Goal: Transaction & Acquisition: Purchase product/service

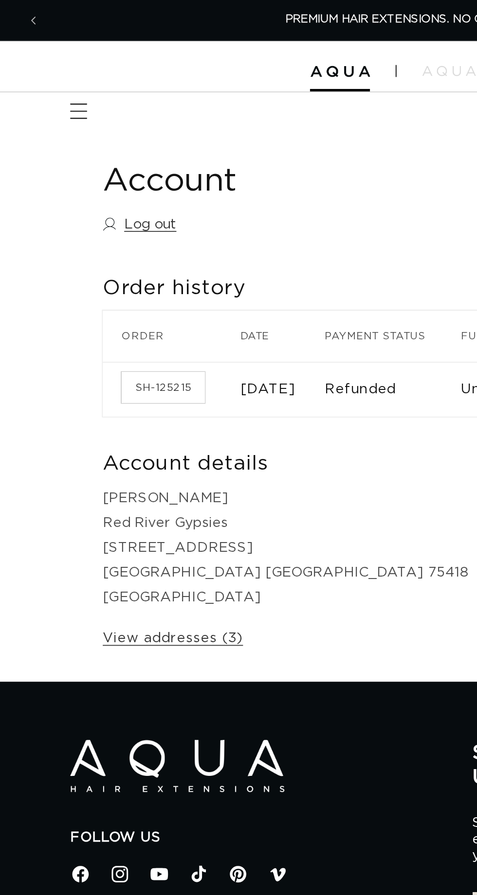
click at [53, 64] on span "Menu" at bounding box center [44, 63] width 21 height 21
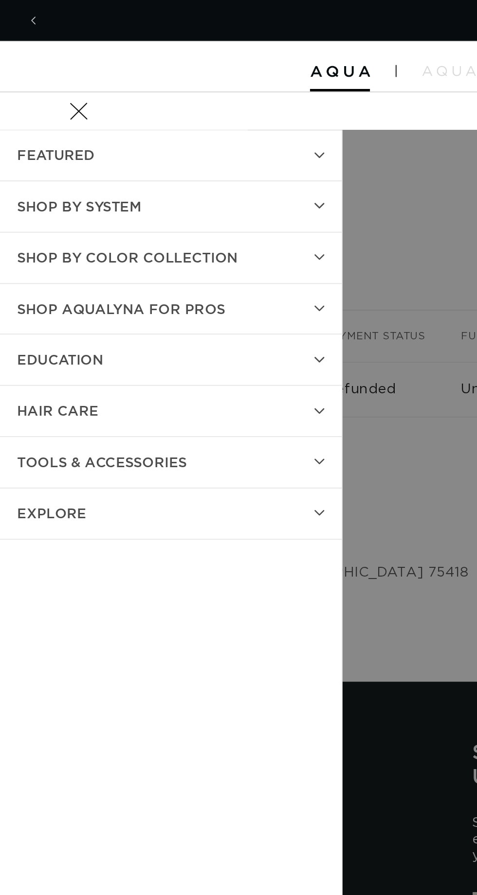
scroll to position [0, 425]
click at [28, 119] on span "SHOP BY SYSTEM" at bounding box center [45, 117] width 71 height 14
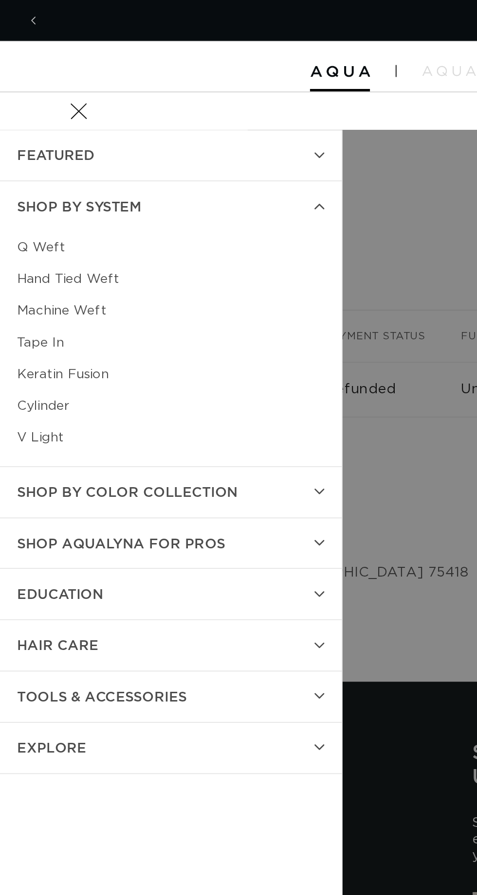
scroll to position [0, 0]
click at [33, 140] on link "Q Weft" at bounding box center [97, 141] width 175 height 18
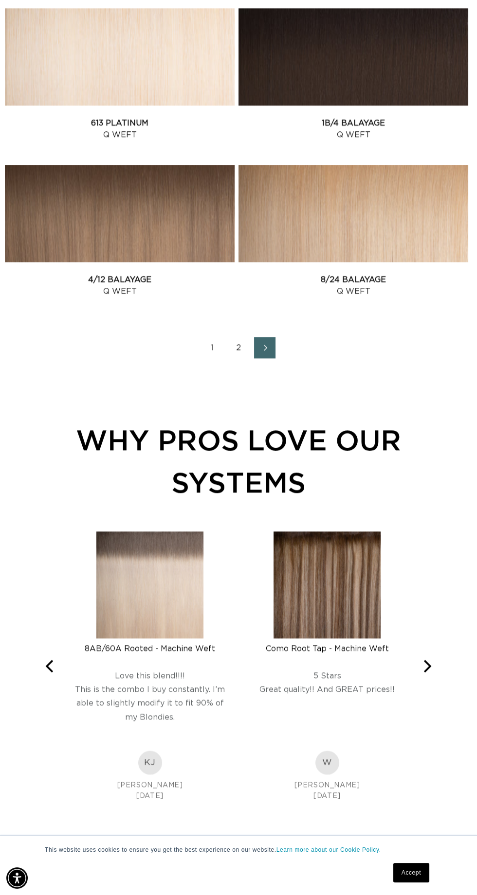
click at [238, 347] on link "2" at bounding box center [238, 347] width 21 height 21
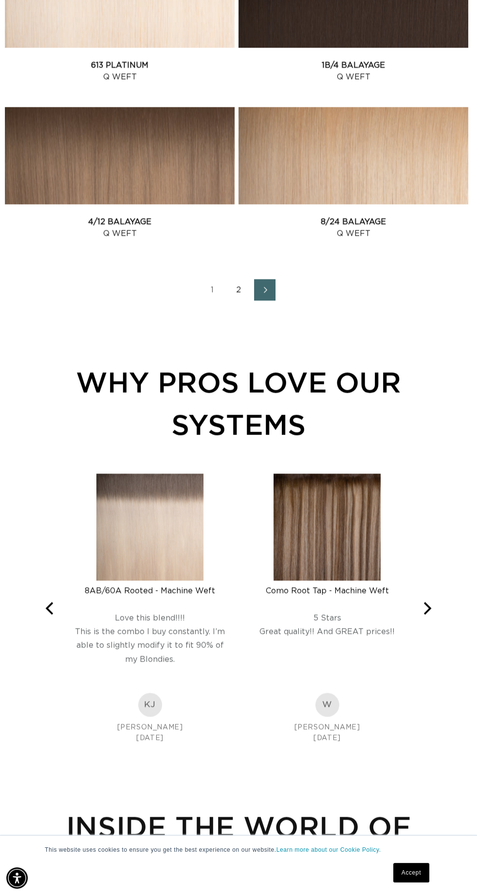
scroll to position [1608, 0]
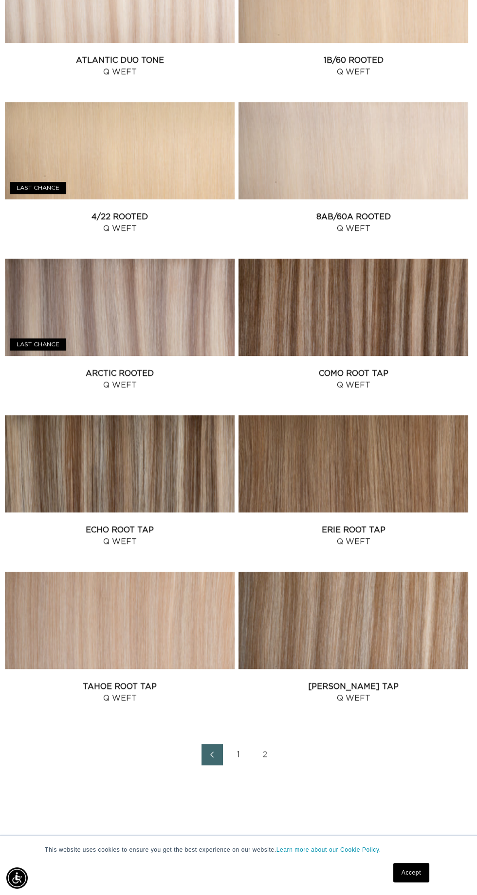
scroll to position [0, 850]
click at [211, 750] on span "Previous page" at bounding box center [212, 755] width 6 height 12
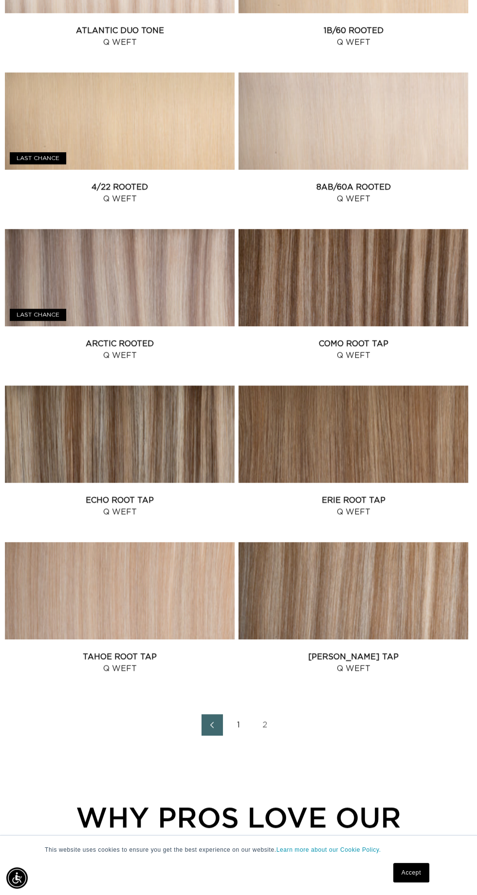
scroll to position [886, 0]
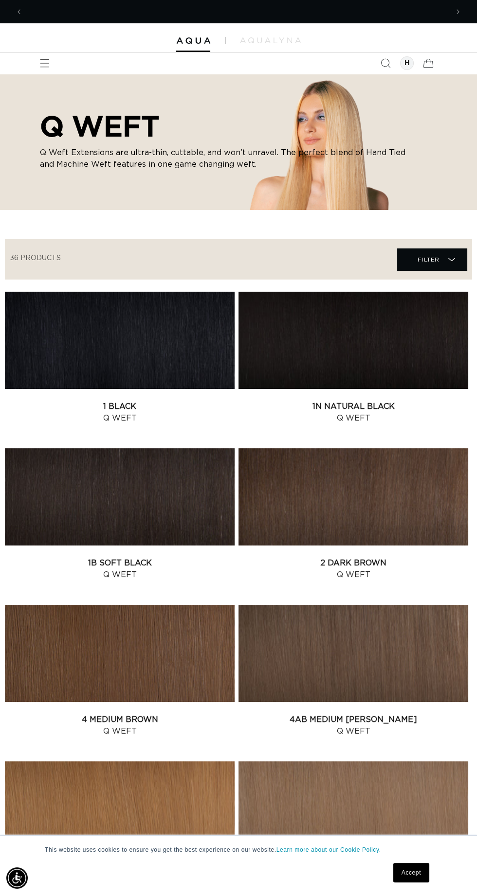
scroll to position [0, 850]
click at [182, 557] on link "1B Soft Black Q Weft" at bounding box center [120, 568] width 230 height 23
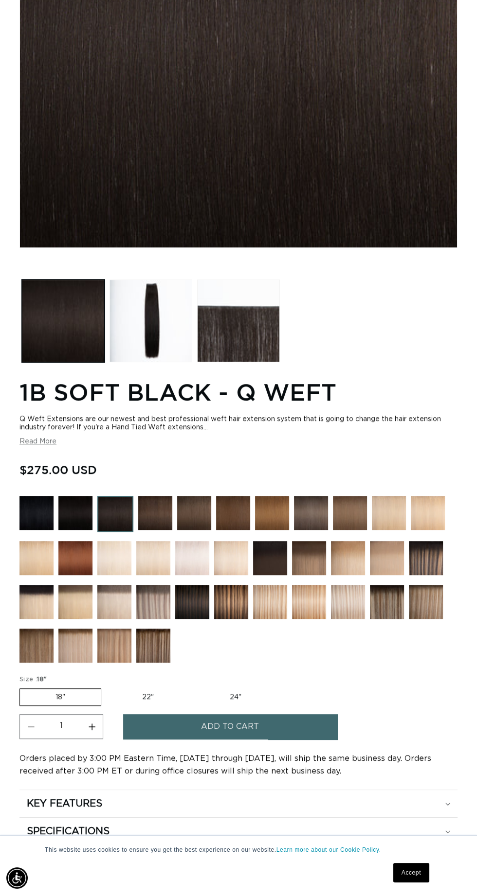
scroll to position [0, 425]
click at [196, 602] on img at bounding box center [192, 602] width 34 height 34
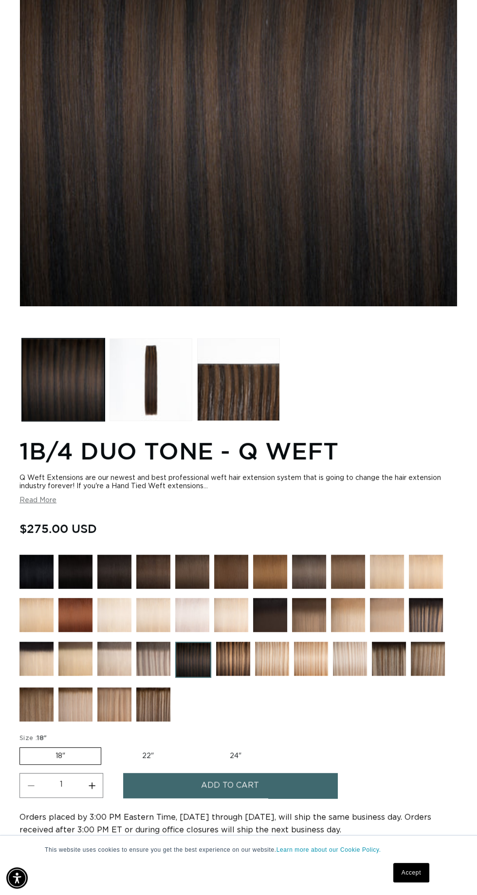
scroll to position [0, 425]
click at [234, 660] on img at bounding box center [233, 659] width 34 height 34
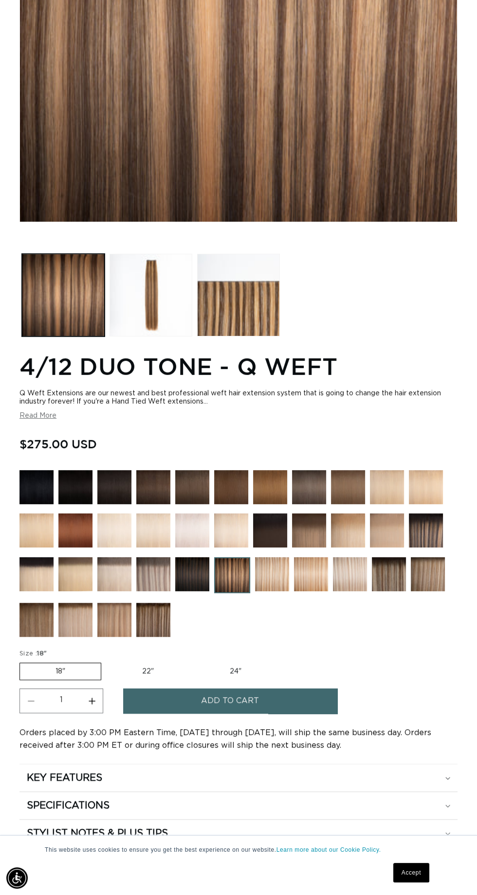
scroll to position [325, 0]
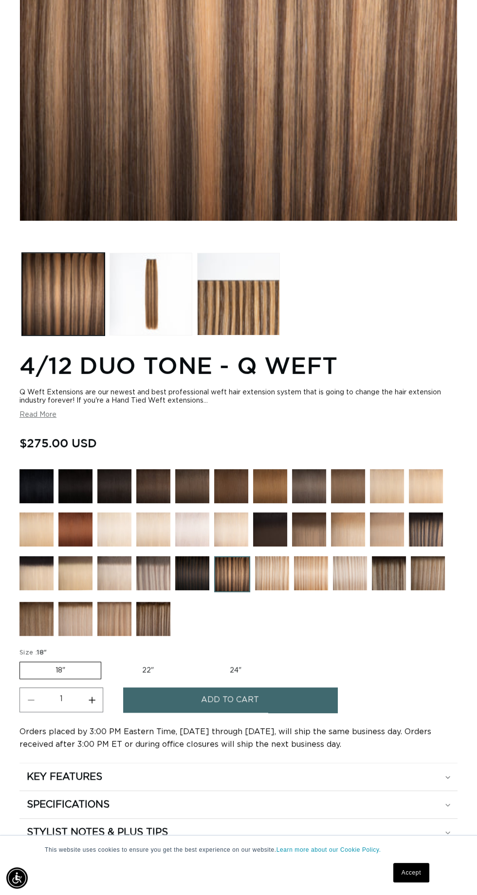
click at [387, 558] on img at bounding box center [389, 573] width 34 height 34
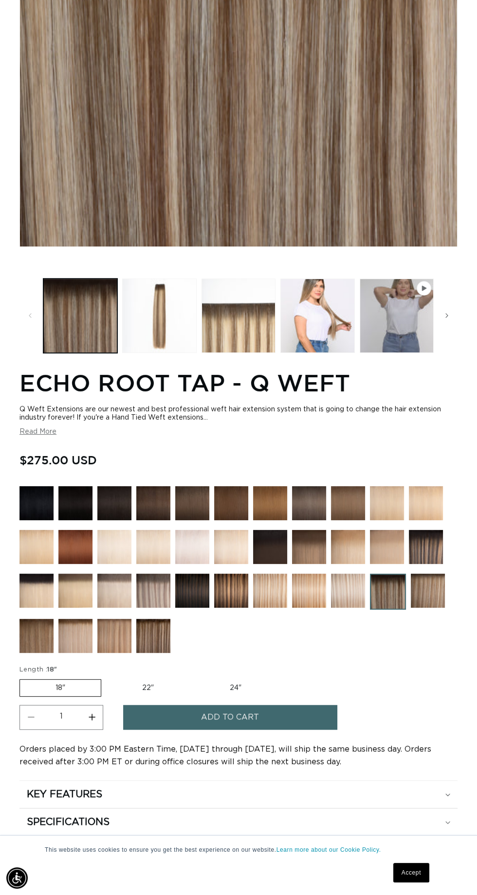
scroll to position [300, 0]
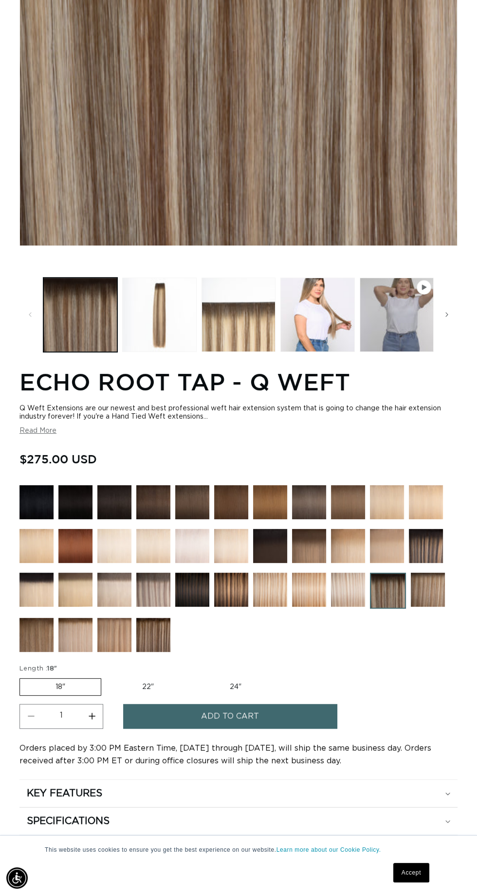
click at [425, 539] on img at bounding box center [426, 546] width 34 height 34
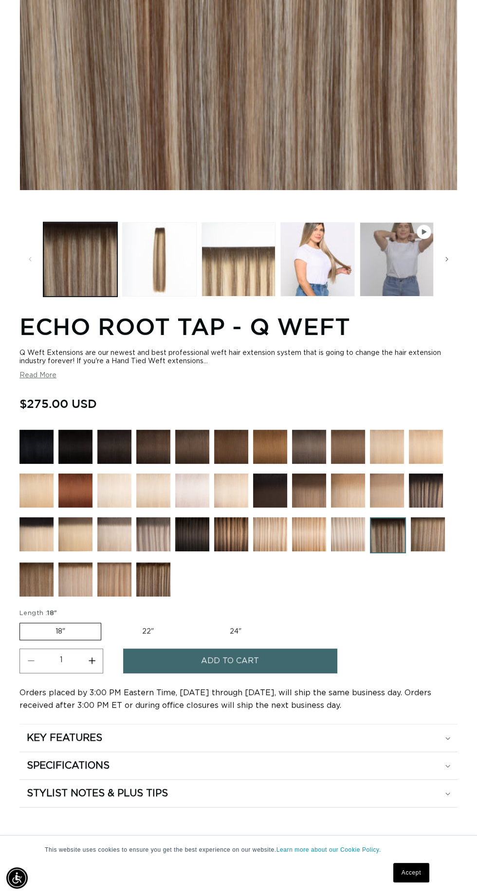
scroll to position [370, 0]
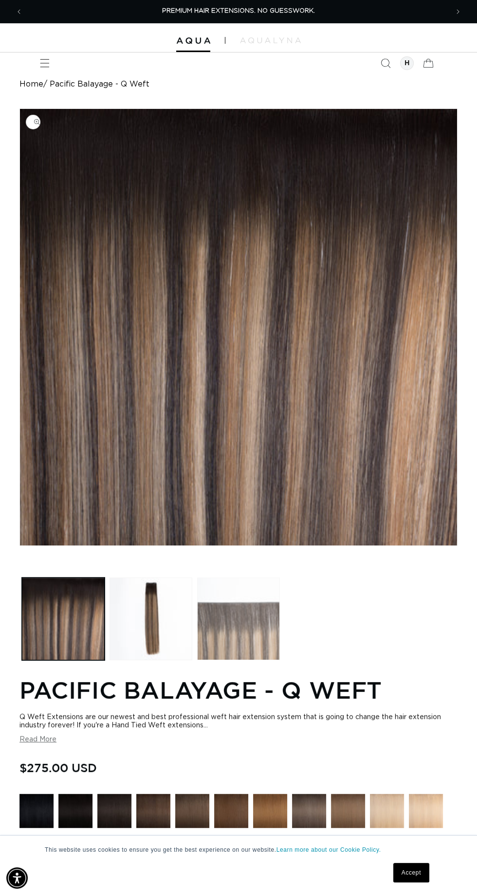
click at [254, 643] on button "Load image 3 in gallery view" at bounding box center [238, 619] width 83 height 83
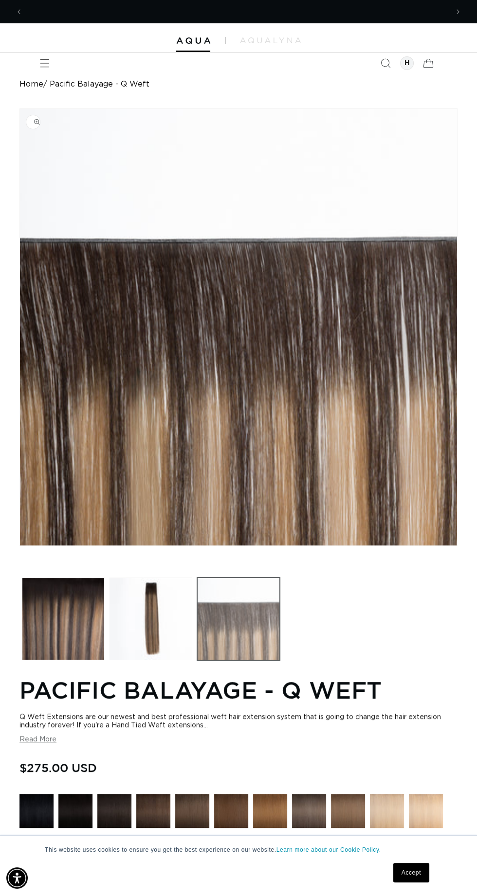
scroll to position [0, 425]
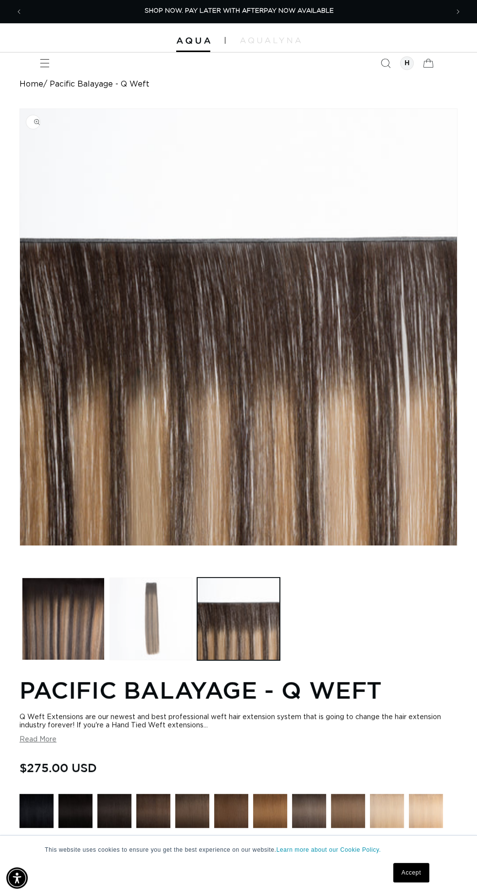
click at [142, 619] on button "Load image 2 in gallery view" at bounding box center [150, 619] width 83 height 83
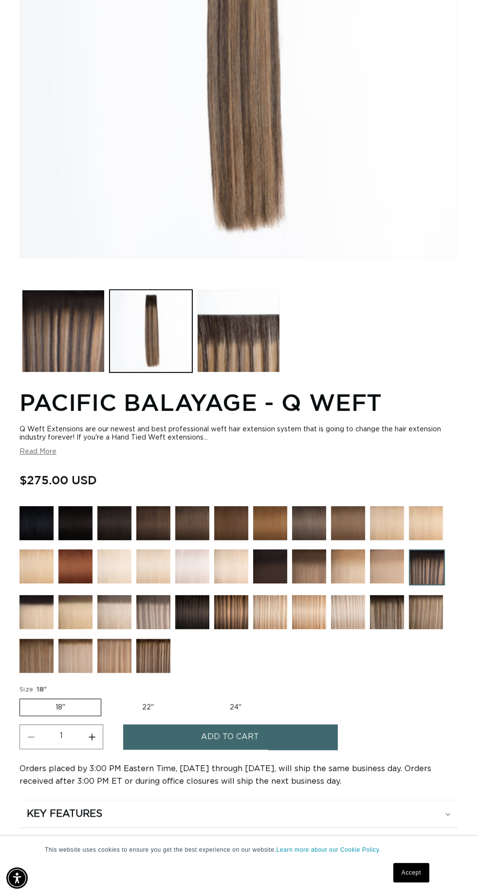
click at [270, 567] on img at bounding box center [270, 567] width 34 height 34
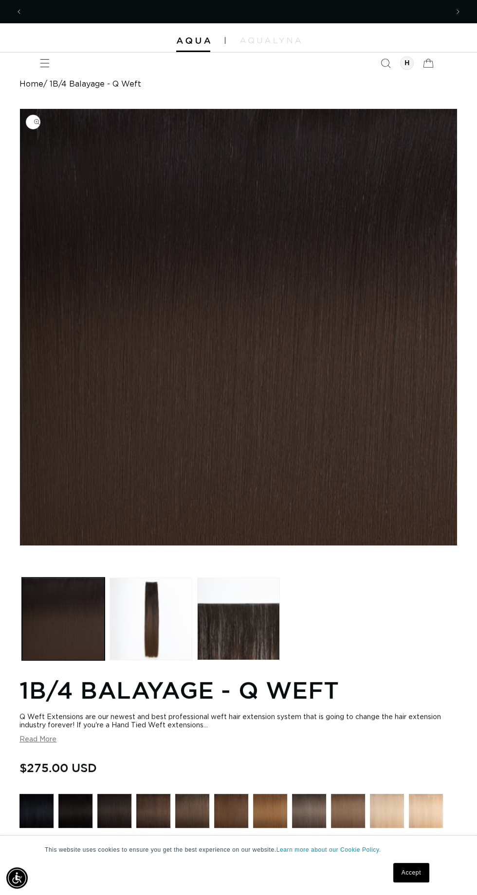
scroll to position [0, 425]
click at [152, 616] on button "Load image 2 in gallery view" at bounding box center [150, 619] width 83 height 83
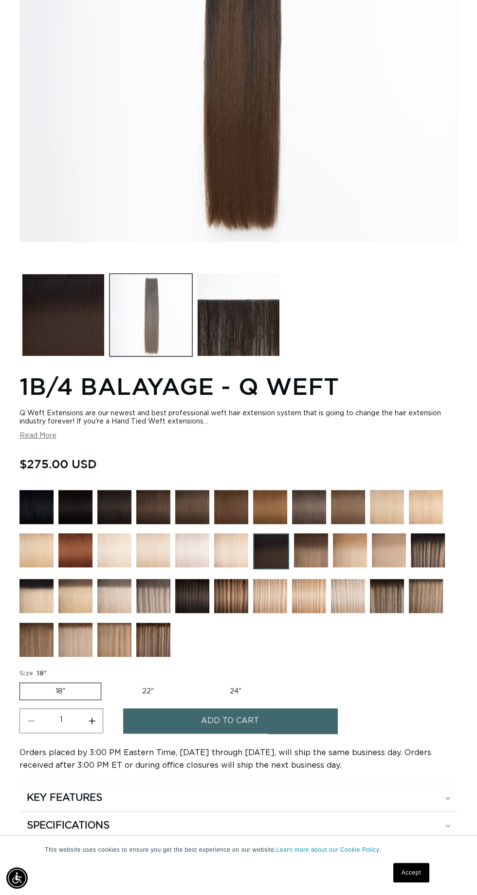
scroll to position [0, 850]
click at [435, 549] on img at bounding box center [428, 551] width 34 height 34
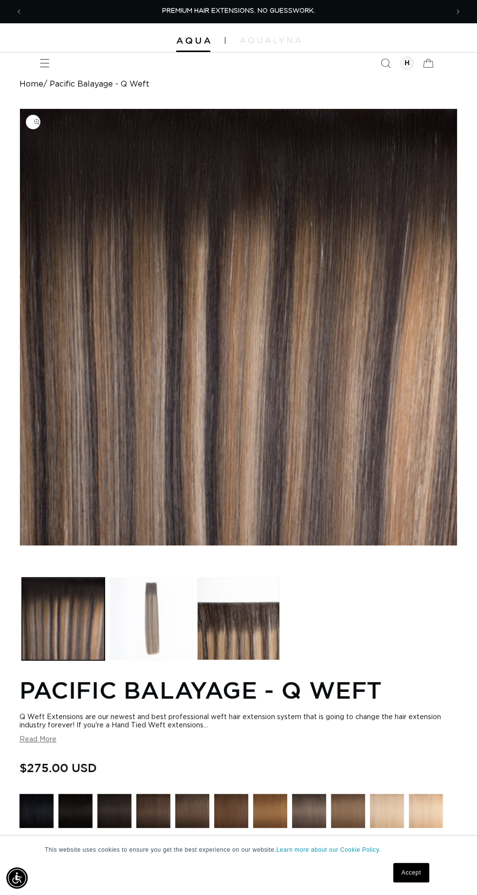
click at [162, 625] on button "Load image 2 in gallery view" at bounding box center [150, 619] width 83 height 83
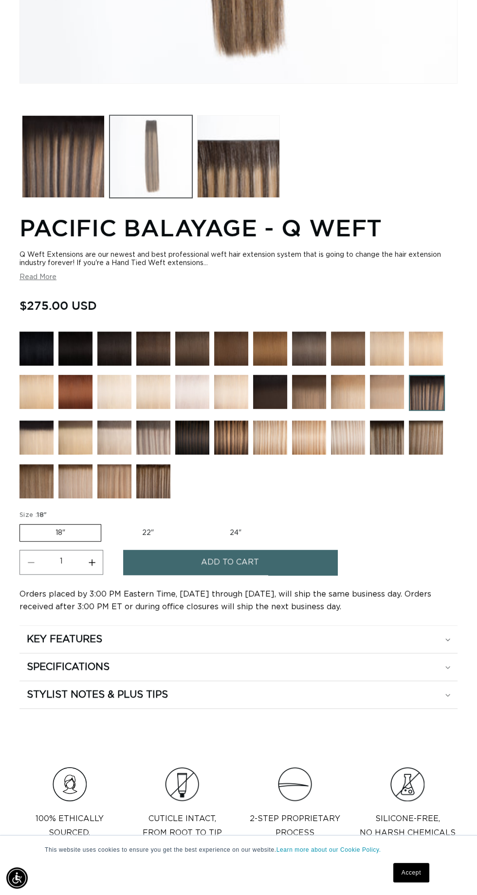
scroll to position [473, 0]
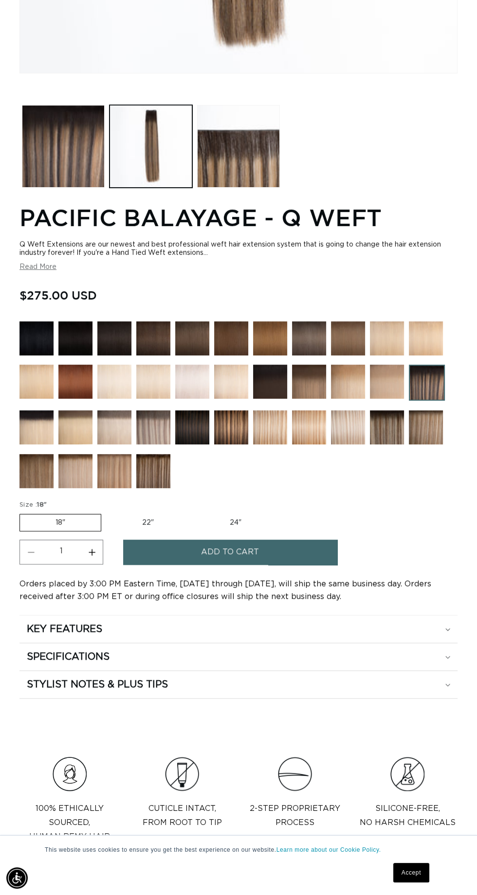
click at [74, 517] on label "18" Variant sold out or unavailable" at bounding box center [60, 523] width 82 height 18
click at [22, 513] on input "18" Variant sold out or unavailable" at bounding box center [22, 512] width 0 height 0
click at [157, 516] on label "22" Variant sold out or unavailable" at bounding box center [148, 523] width 83 height 17
click at [107, 513] on input "22" Variant sold out or unavailable" at bounding box center [106, 512] width 0 height 0
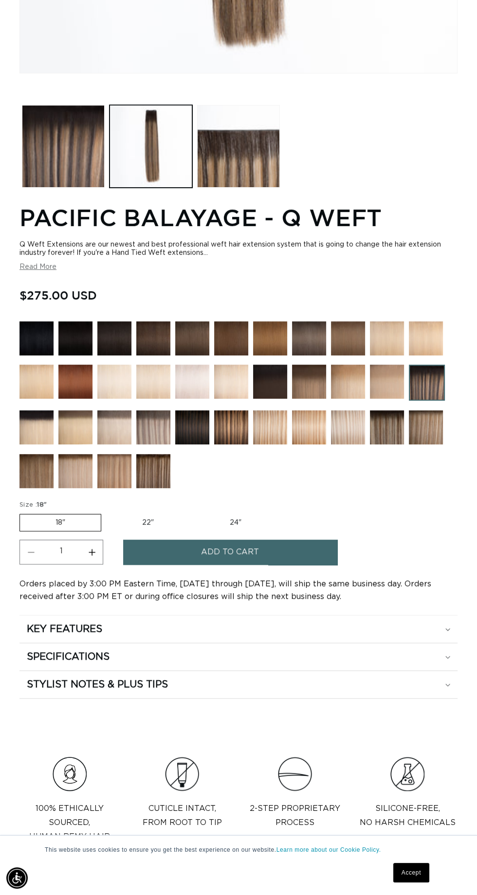
radio input "true"
click at [195, 554] on button "Add to cart" at bounding box center [230, 552] width 214 height 25
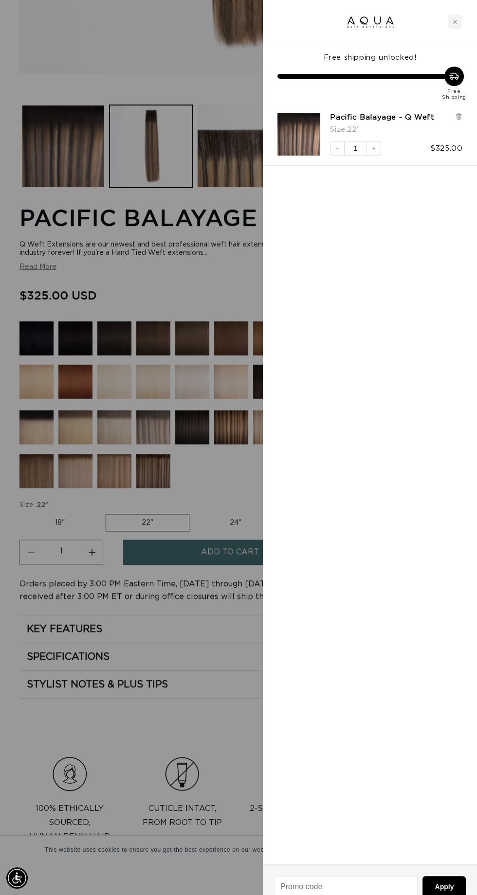
scroll to position [0, 850]
click at [115, 702] on div at bounding box center [238, 447] width 477 height 895
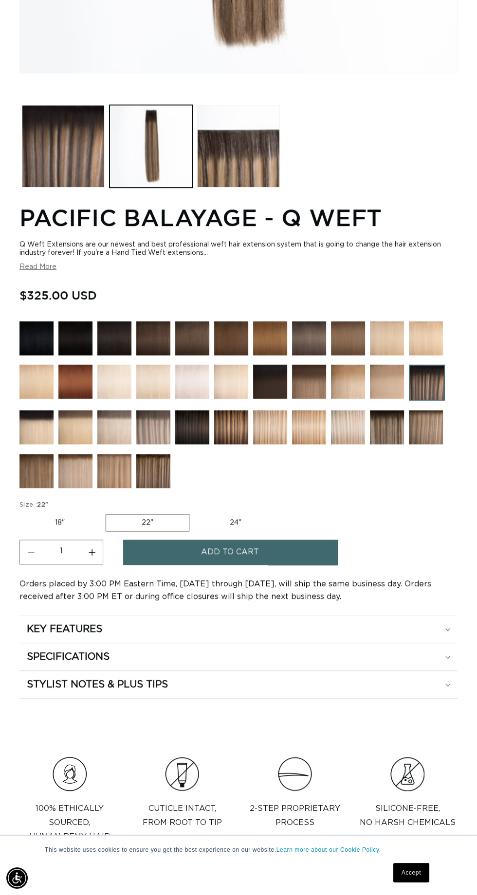
scroll to position [0, 0]
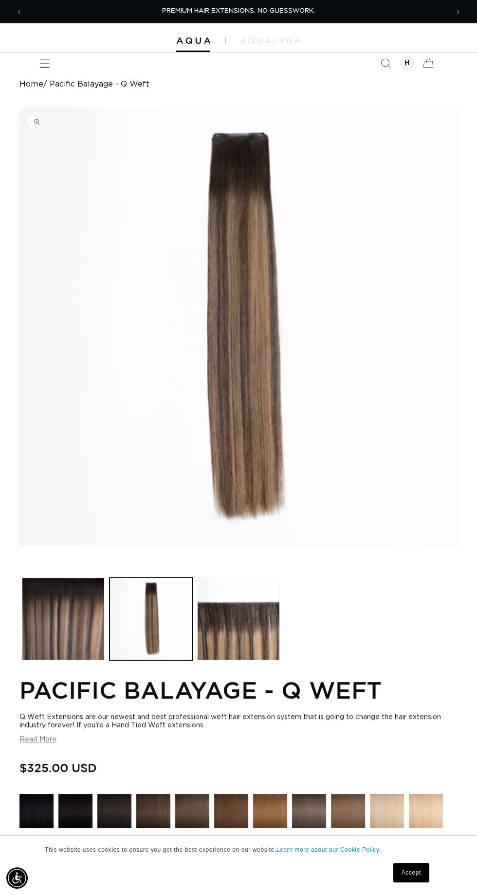
click at [44, 63] on icon "Menu" at bounding box center [45, 63] width 10 height 9
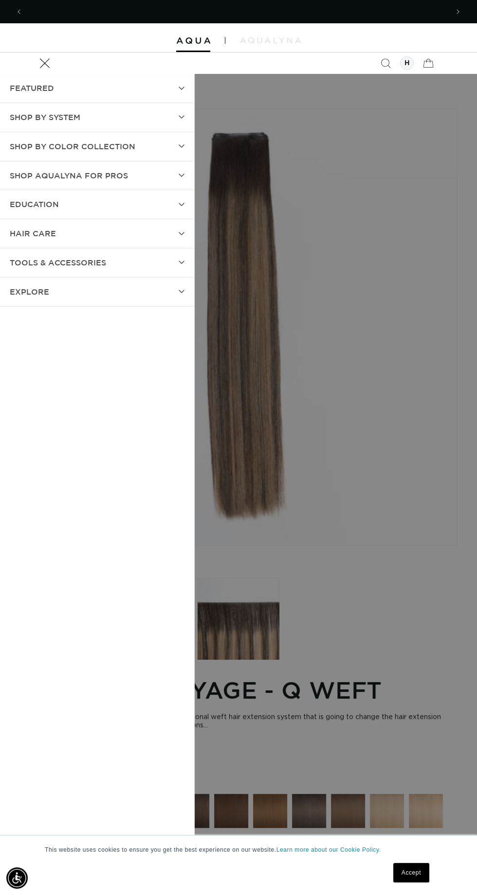
scroll to position [0, 425]
click at [156, 259] on summary "TOOLS & ACCESSORIES" at bounding box center [97, 263] width 194 height 29
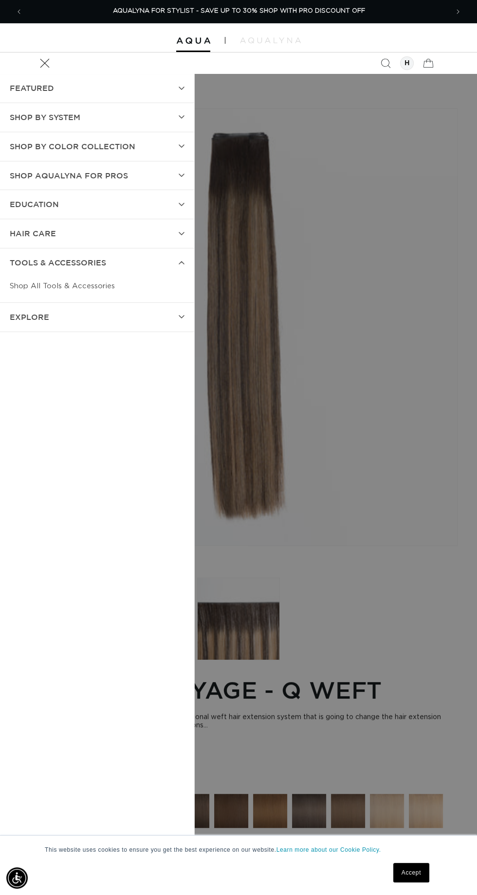
click at [104, 287] on link "Shop All Tools & Accessories" at bounding box center [97, 286] width 175 height 18
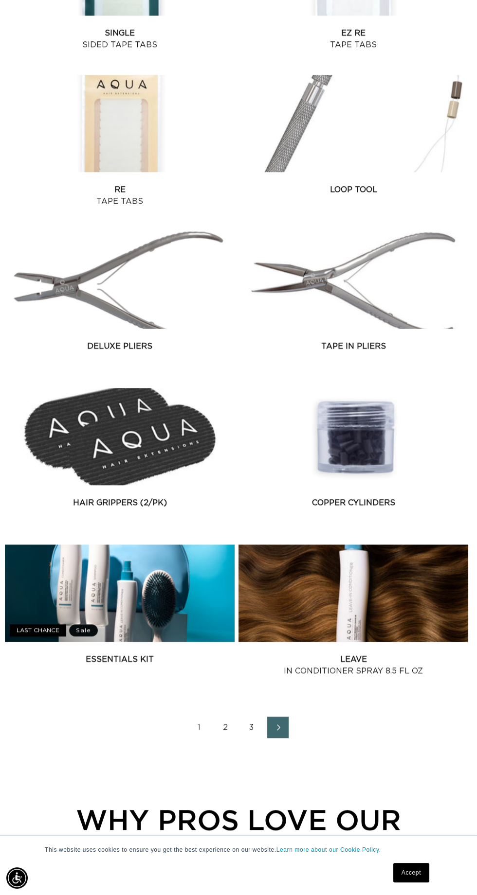
scroll to position [0, 425]
click at [278, 728] on icon "Next page" at bounding box center [278, 727] width 13 height 7
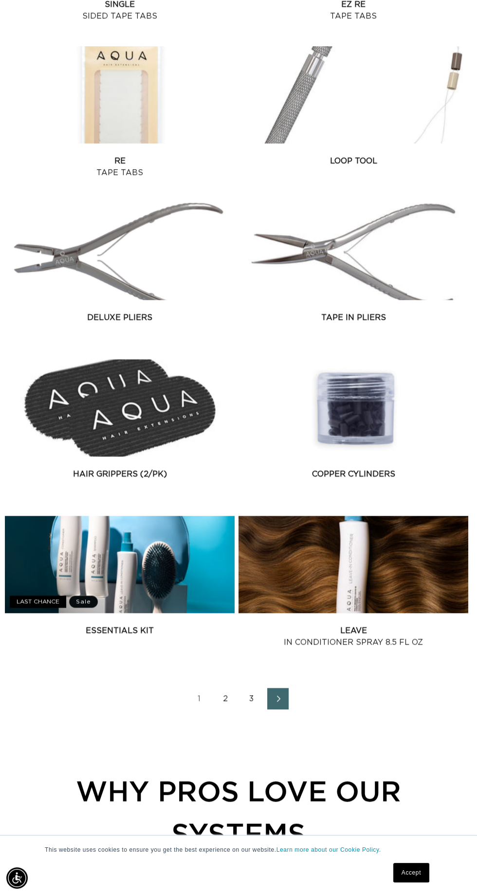
scroll to position [1258, 0]
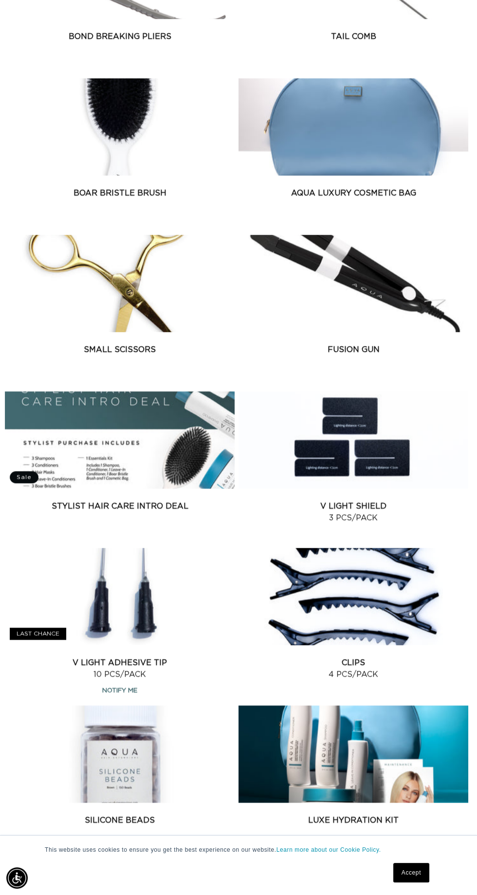
scroll to position [0, 850]
click at [291, 888] on icon "Next page" at bounding box center [291, 888] width 13 height 7
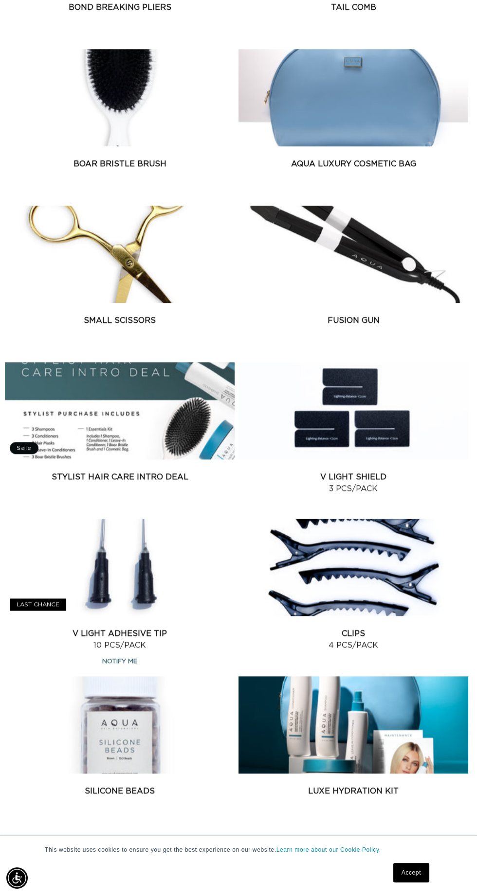
scroll to position [1087, 0]
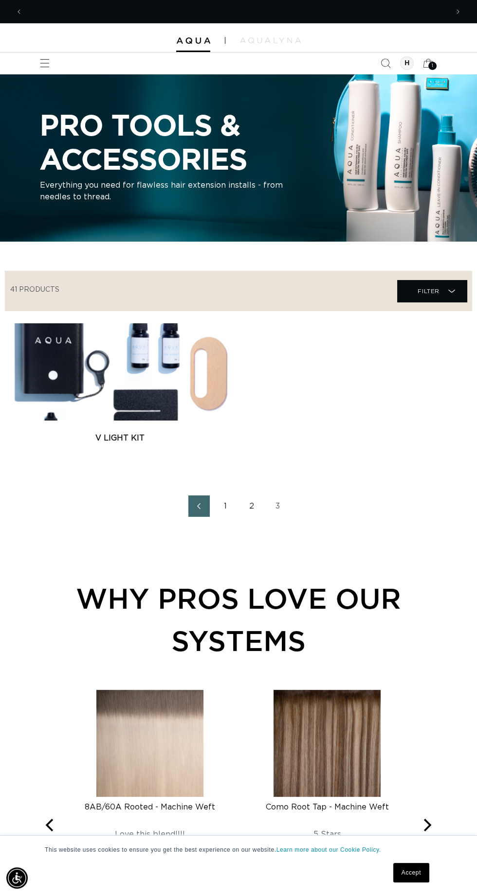
scroll to position [0, 850]
click at [198, 506] on icon "Previous page" at bounding box center [198, 506] width 13 height 7
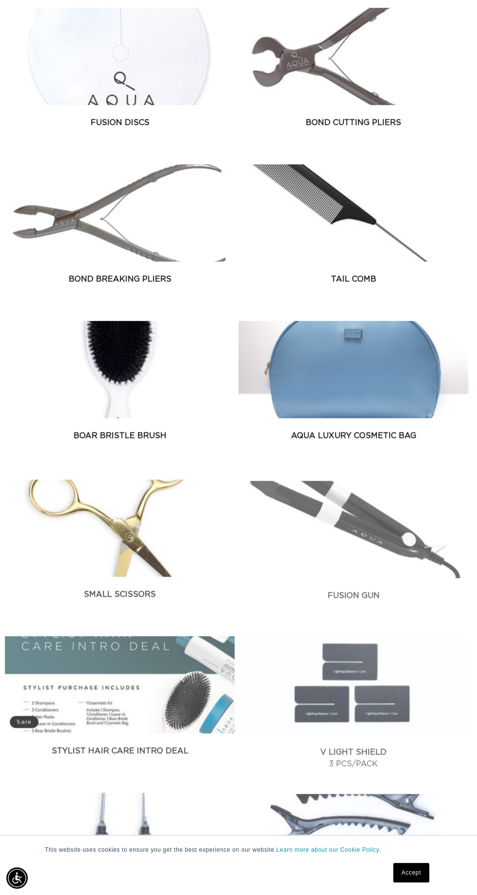
scroll to position [795, 0]
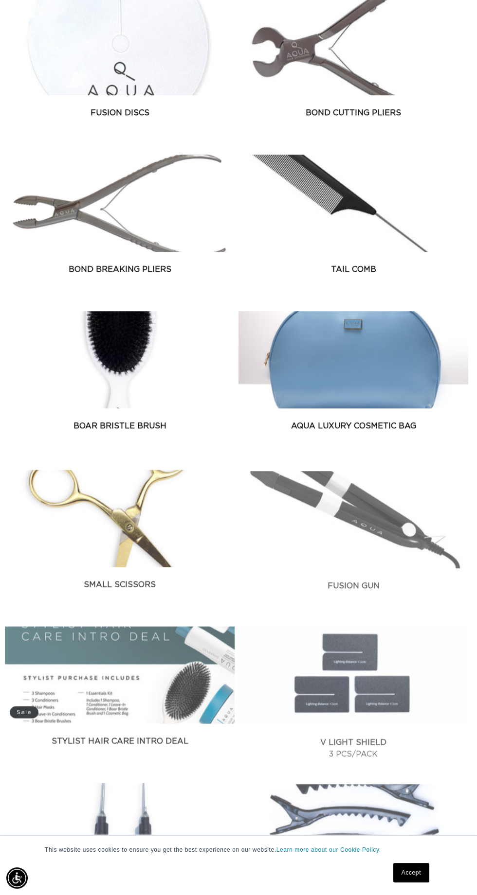
click at [322, 577] on link "Fusion Gun" at bounding box center [353, 583] width 230 height 12
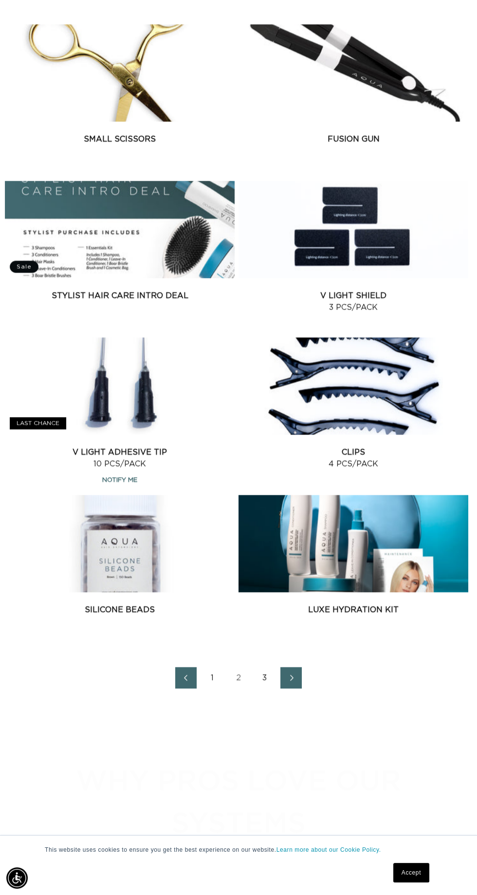
scroll to position [0, 850]
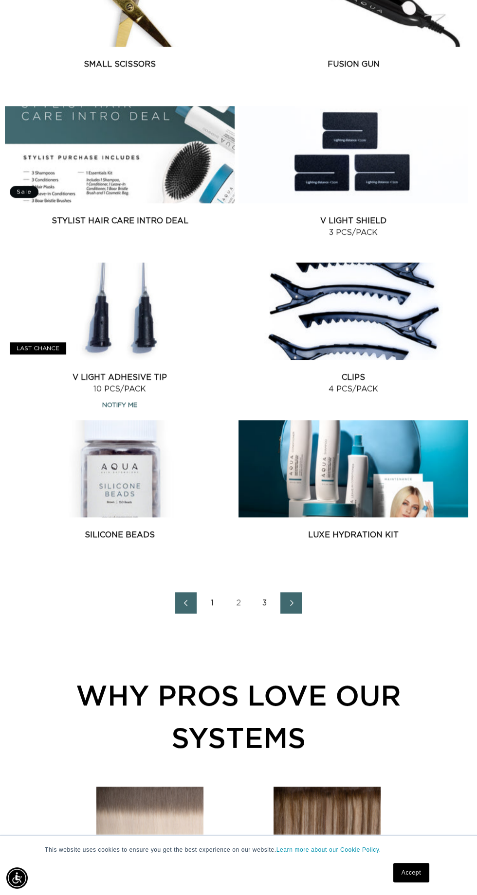
click at [188, 604] on icon "Previous page" at bounding box center [185, 603] width 13 height 7
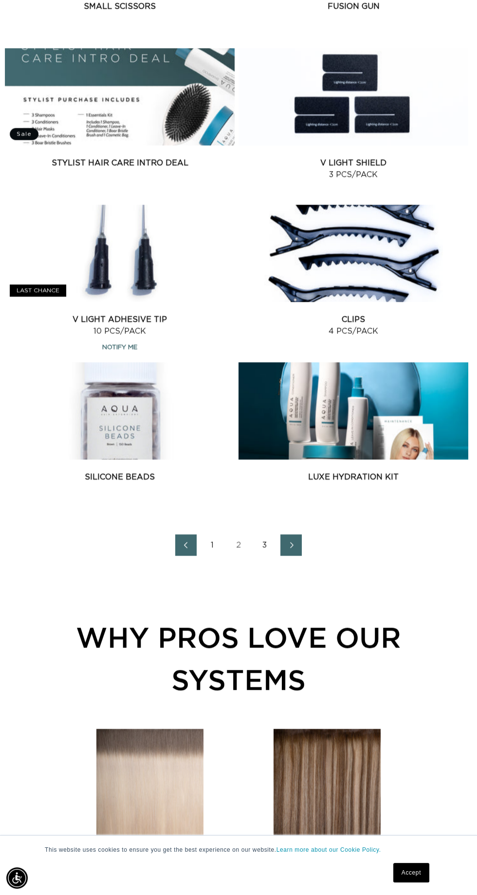
scroll to position [1384, 0]
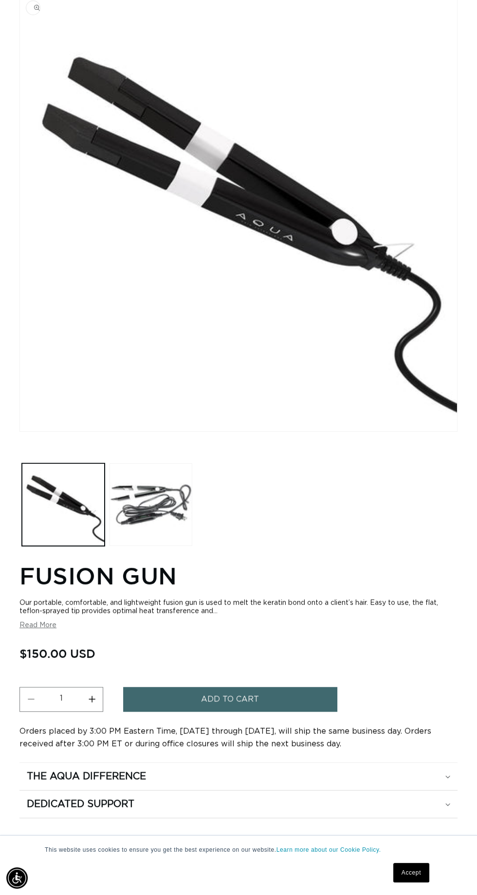
scroll to position [0, 425]
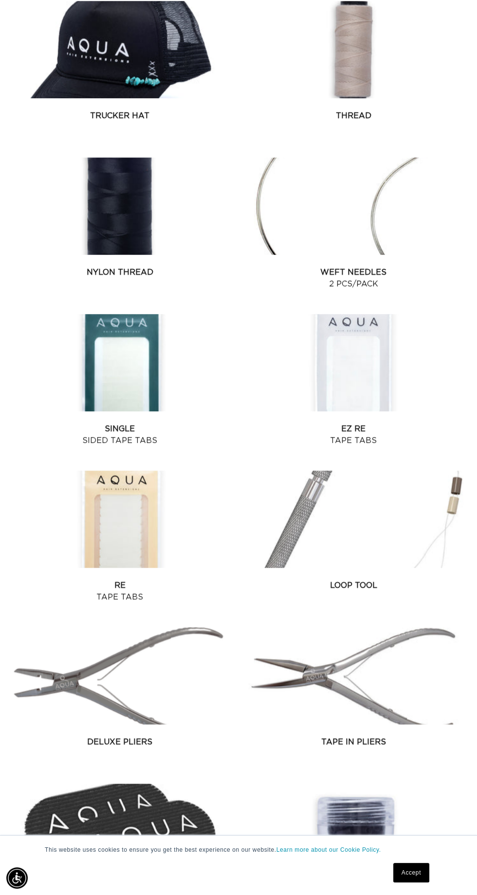
click at [375, 580] on link "Loop Tool" at bounding box center [353, 586] width 230 height 12
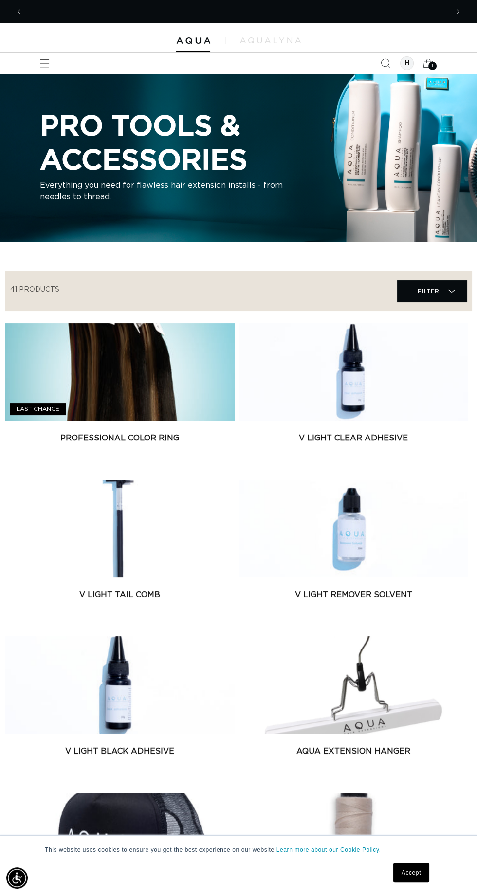
scroll to position [0, 850]
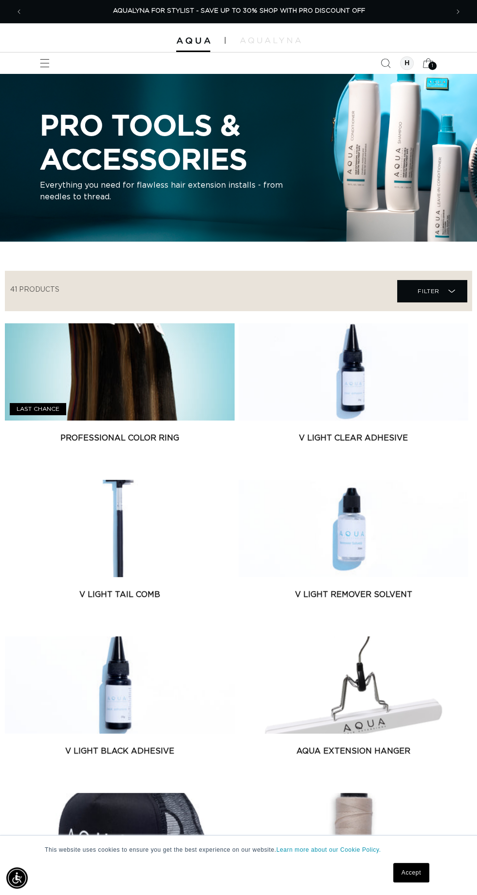
click at [432, 66] on span "1" at bounding box center [432, 66] width 2 height 8
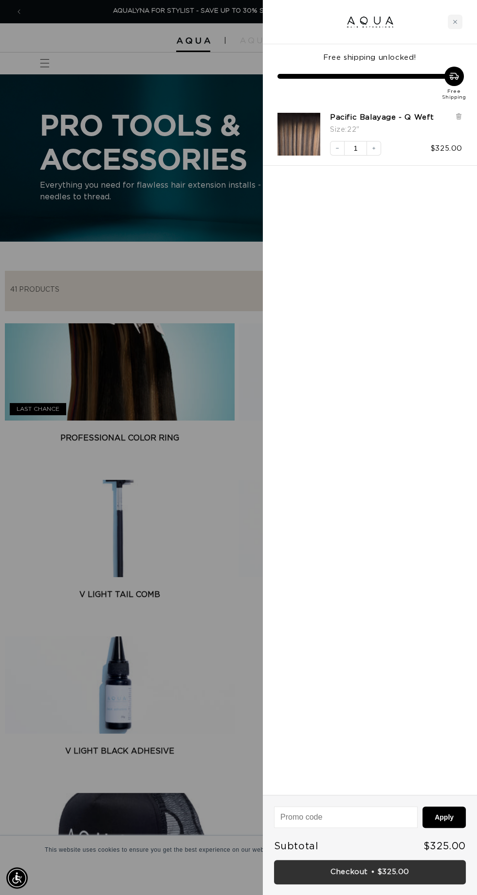
click at [368, 870] on link "Checkout • $325.00" at bounding box center [370, 872] width 192 height 25
